Goal: Task Accomplishment & Management: Manage account settings

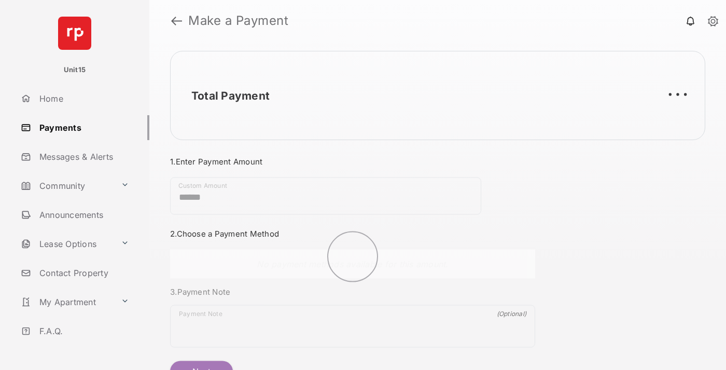
scroll to position [56, 0]
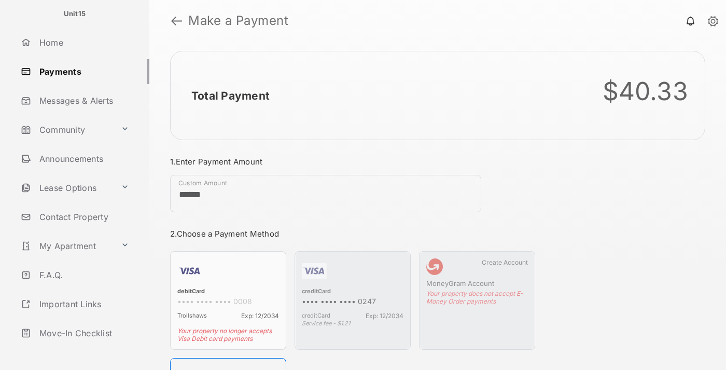
click at [81, 350] on link "Logout" at bounding box center [83, 362] width 133 height 25
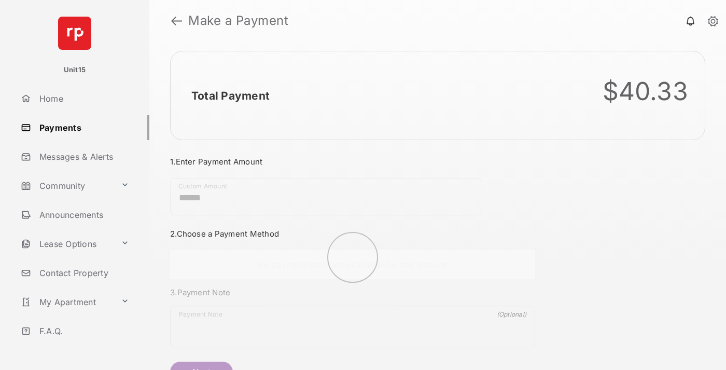
scroll to position [56, 0]
